Goal: Task Accomplishment & Management: Use online tool/utility

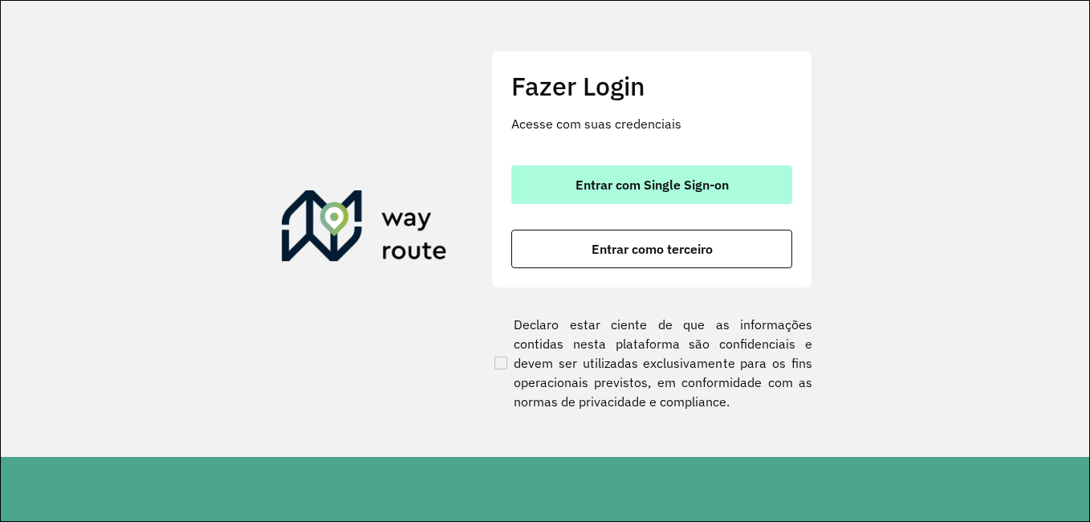
click at [651, 196] on button "Entrar com Single Sign-on" at bounding box center [651, 184] width 281 height 39
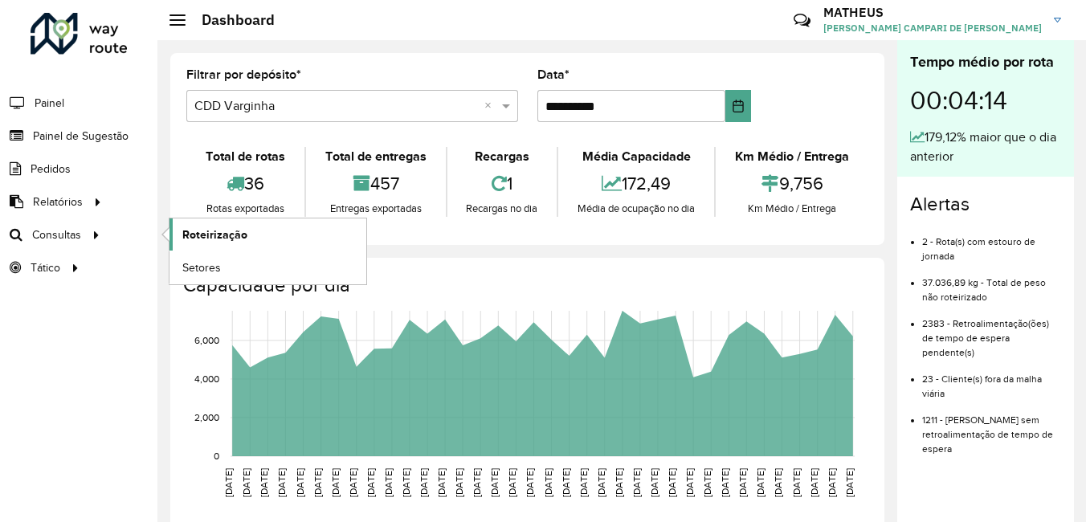
click at [330, 239] on link "Roteirização" at bounding box center [267, 234] width 197 height 32
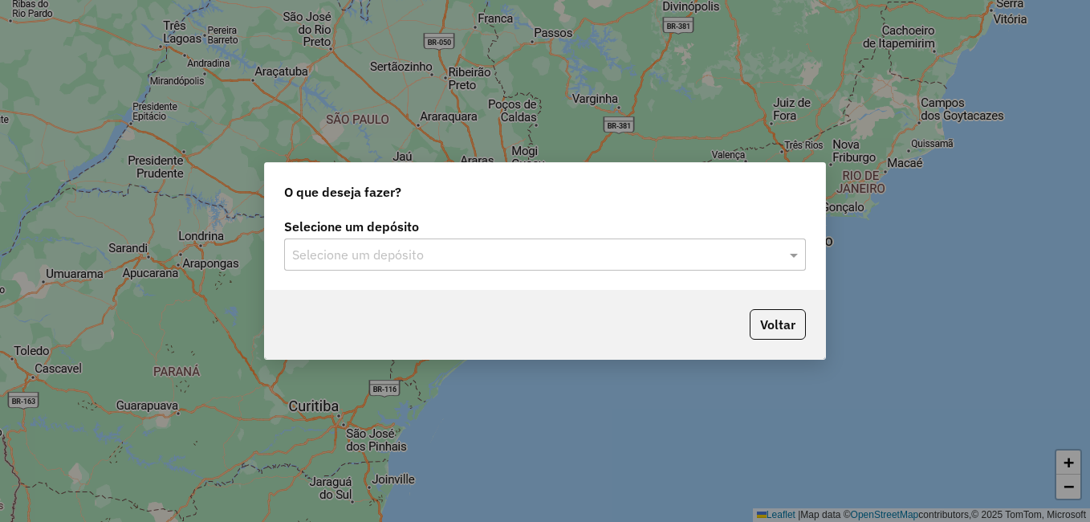
drag, startPoint x: 573, startPoint y: 226, endPoint x: 575, endPoint y: 247, distance: 20.9
click at [575, 234] on label "Selecione um depósito" at bounding box center [545, 226] width 522 height 19
click at [576, 258] on input "text" at bounding box center [529, 255] width 474 height 19
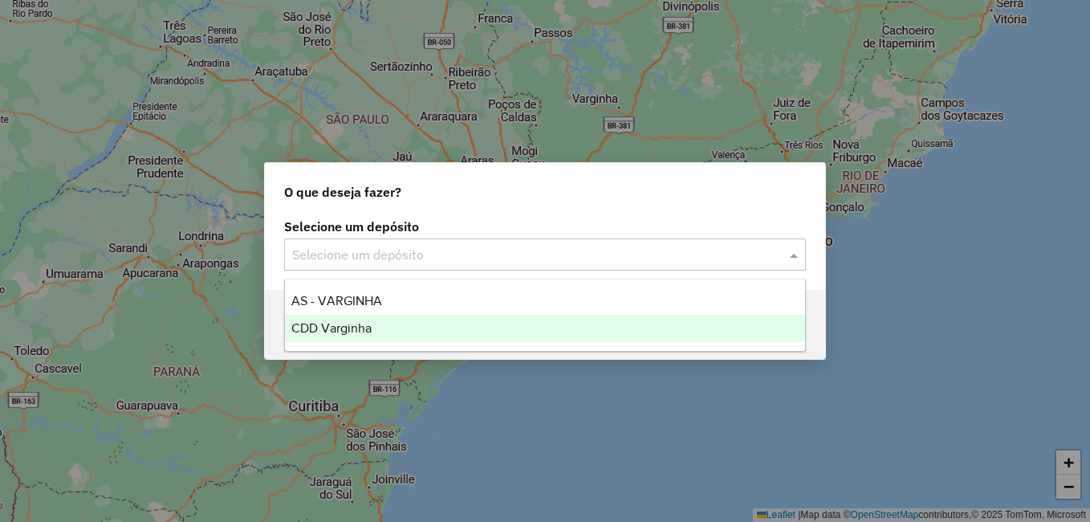
click at [483, 327] on div "CDD Varginha" at bounding box center [545, 328] width 520 height 27
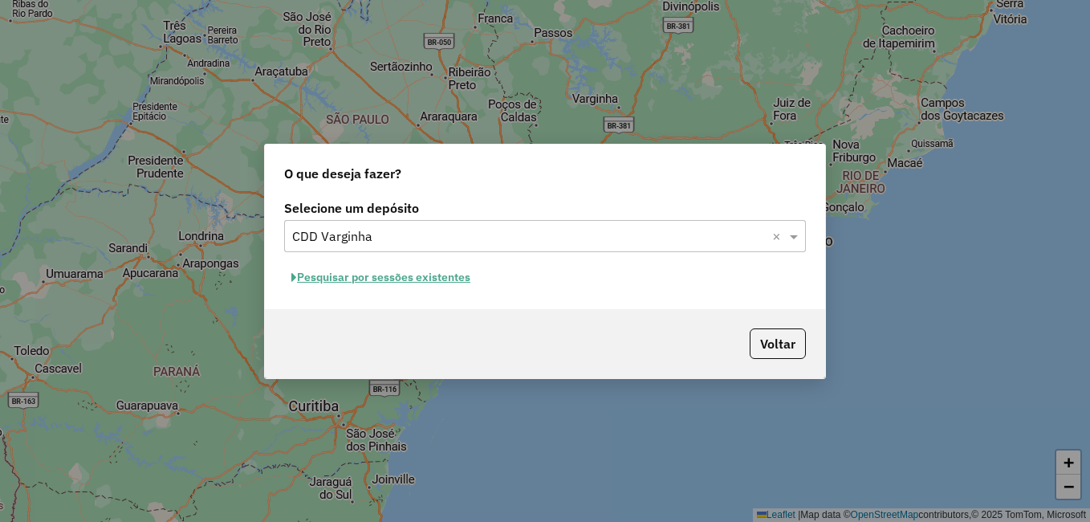
click at [341, 275] on button "Pesquisar por sessões existentes" at bounding box center [381, 277] width 194 height 25
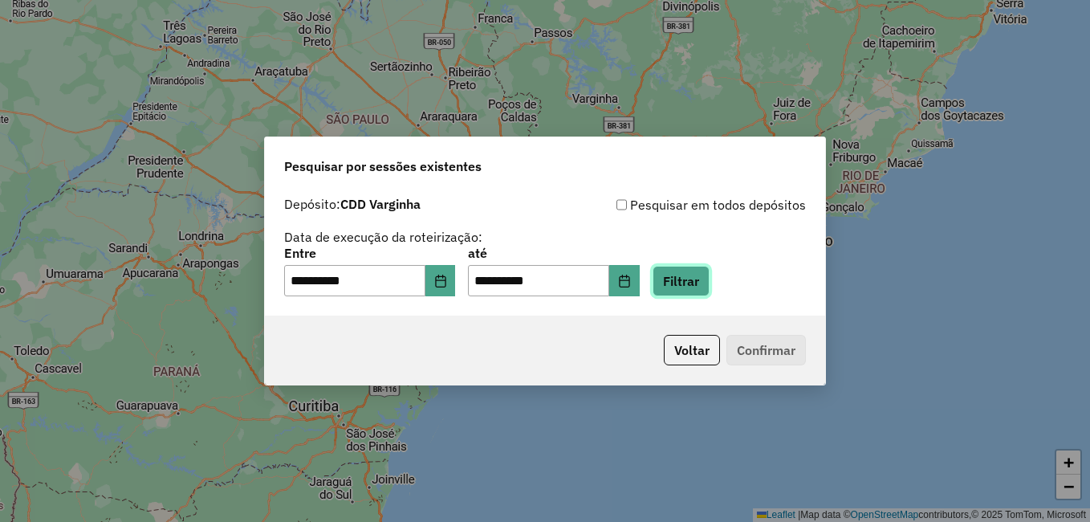
click at [682, 295] on button "Filtrar" at bounding box center [681, 281] width 57 height 31
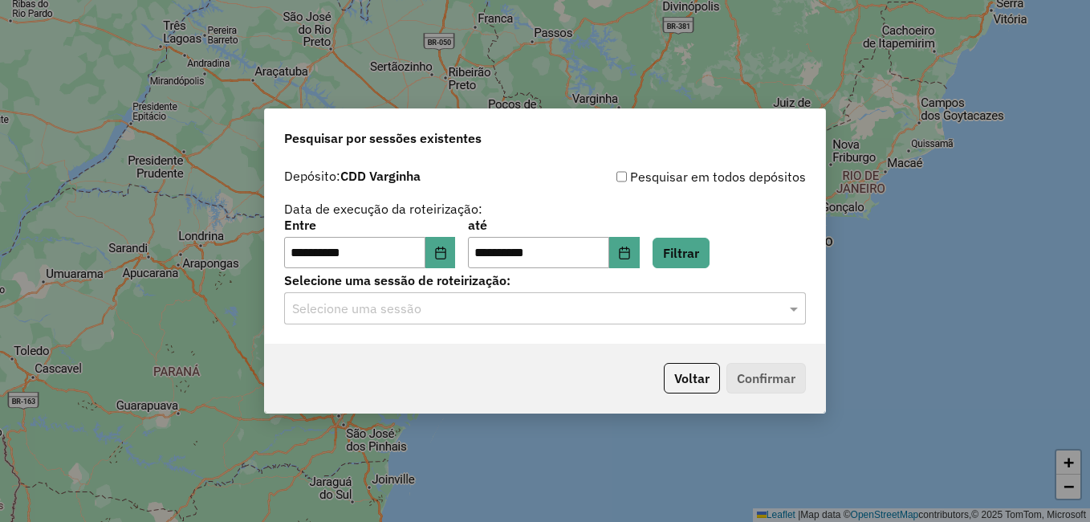
click at [387, 318] on input "text" at bounding box center [529, 308] width 474 height 19
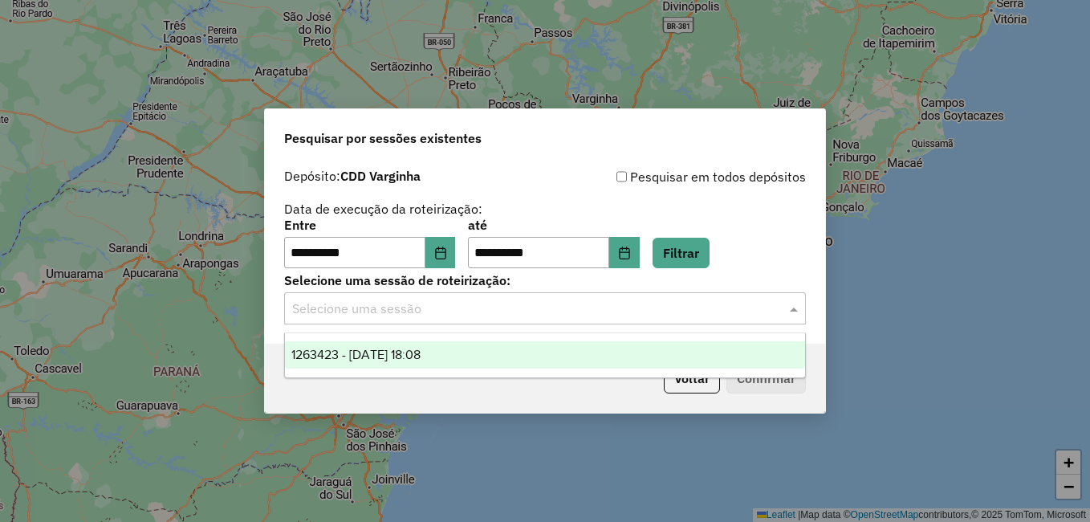
click at [367, 344] on div "1263423 - 11/09/2025 18:08" at bounding box center [545, 354] width 520 height 27
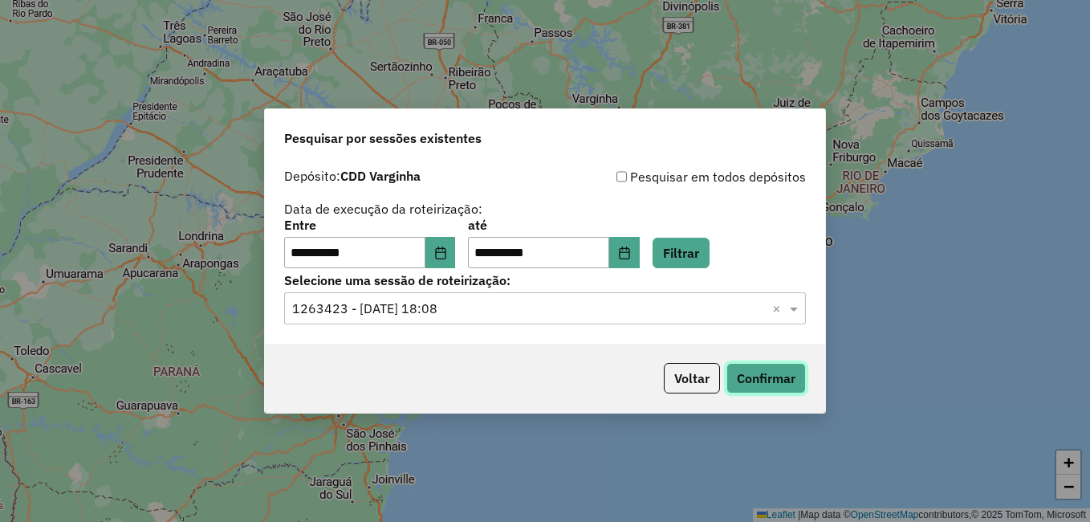
click at [784, 377] on button "Confirmar" at bounding box center [766, 378] width 79 height 31
click at [763, 374] on button "Confirmar" at bounding box center [766, 378] width 79 height 31
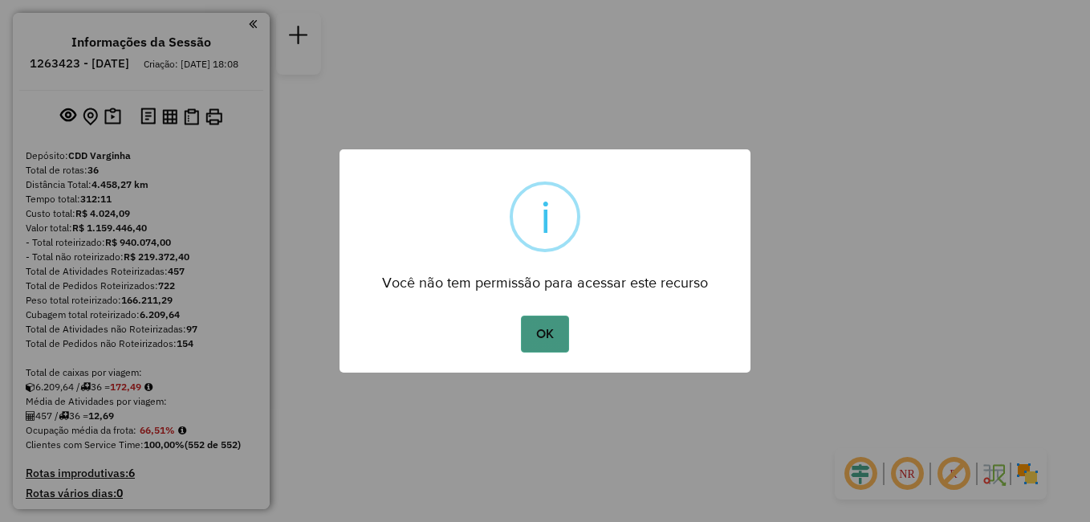
click at [532, 336] on button "OK" at bounding box center [544, 334] width 47 height 37
click at [551, 348] on button "OK" at bounding box center [544, 334] width 47 height 37
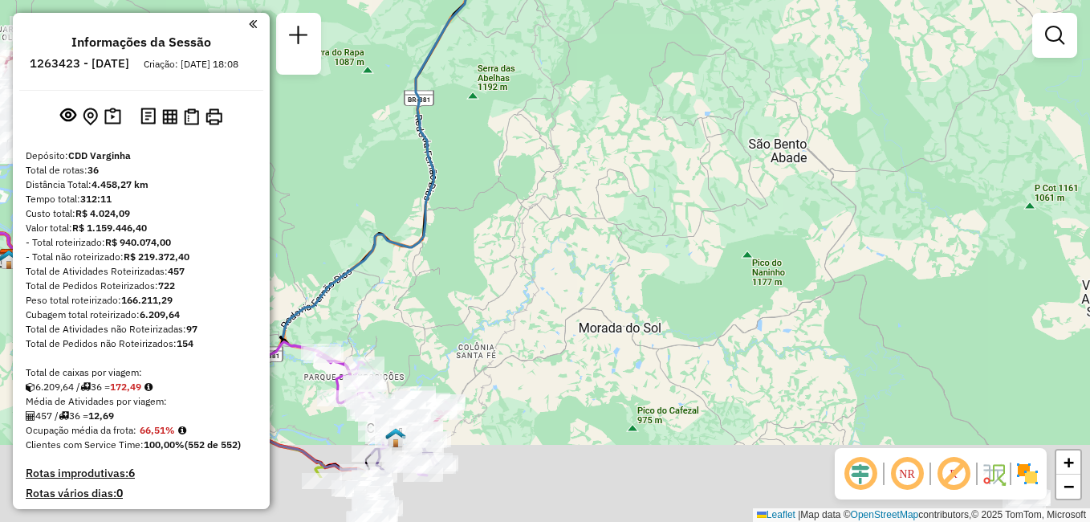
drag, startPoint x: 542, startPoint y: 300, endPoint x: 641, endPoint y: 204, distance: 138.0
click at [641, 204] on div "Janela de atendimento Grade de atendimento Capacidade Transportadoras Veículos …" at bounding box center [545, 261] width 1090 height 522
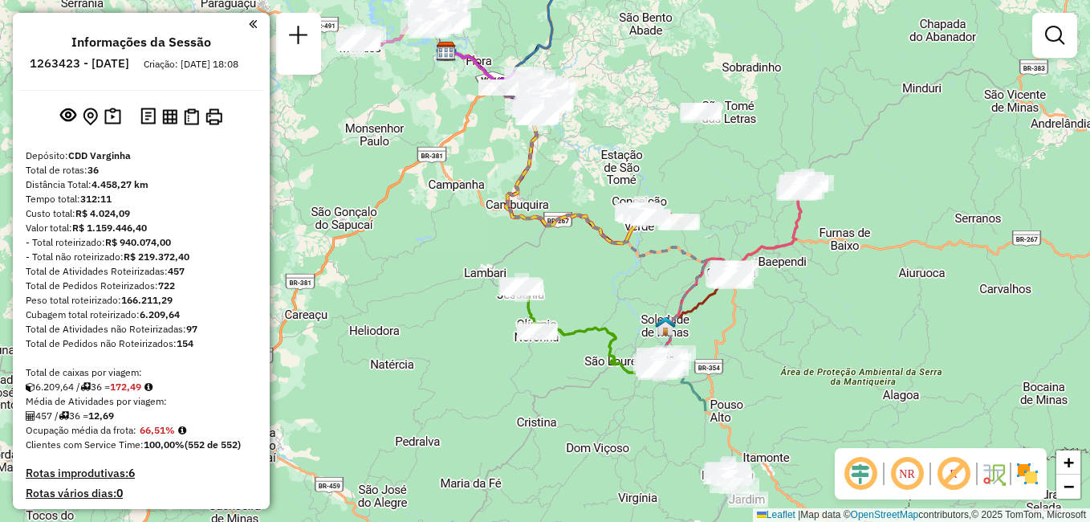
drag, startPoint x: 650, startPoint y: 278, endPoint x: 605, endPoint y: 115, distance: 168.9
click at [605, 115] on div "Janela de atendimento Grade de atendimento Capacidade Transportadoras Veículos …" at bounding box center [545, 261] width 1090 height 522
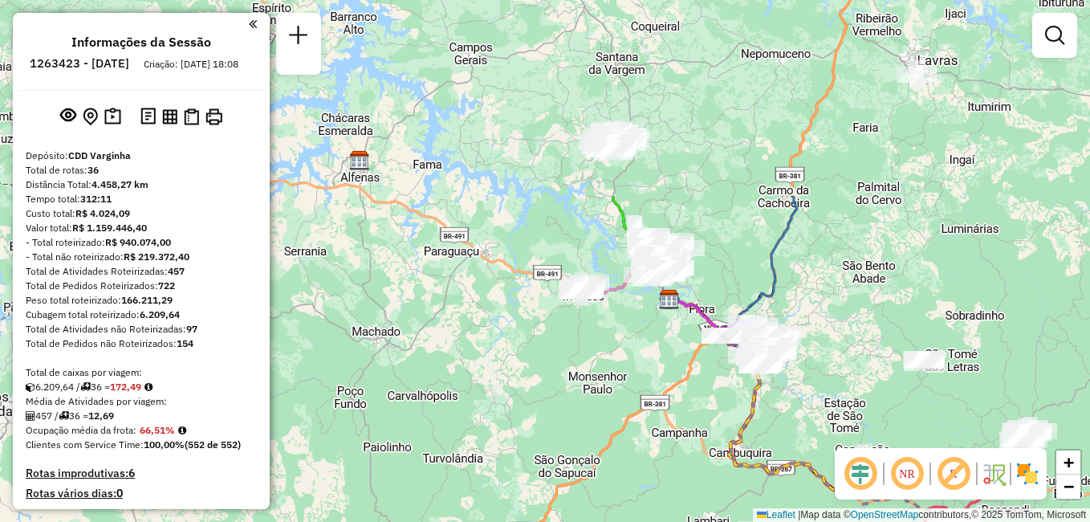
drag, startPoint x: 740, startPoint y: 308, endPoint x: 963, endPoint y: 556, distance: 333.7
click at [963, 521] on html "Aguarde... Pop-up bloqueado! Seu navegador bloqueou automáticamente a abertura …" at bounding box center [545, 261] width 1090 height 522
